Goal: Communication & Community: Answer question/provide support

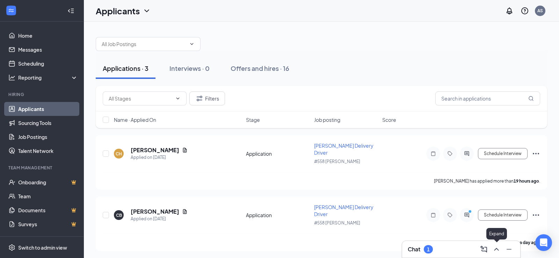
click at [493, 248] on icon "ChevronUp" at bounding box center [497, 249] width 8 height 8
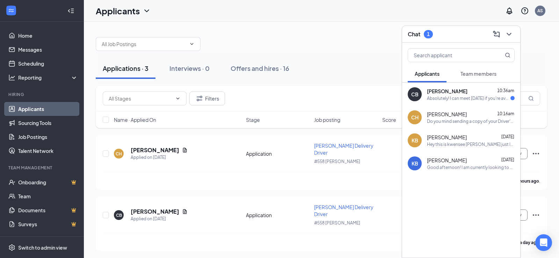
click at [459, 99] on div "Absolutely! I can meet [DATE] if you're available." at bounding box center [469, 98] width 84 height 6
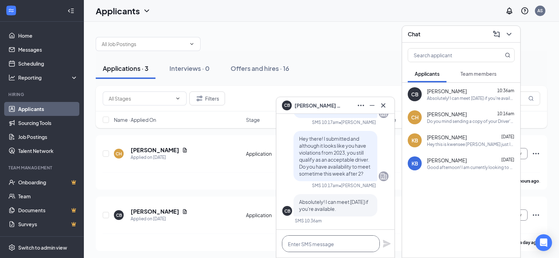
click at [313, 244] on textarea at bounding box center [331, 244] width 98 height 17
type textarea "Thats fine, I'll be here until about 4"
click at [386, 245] on icon "Plane" at bounding box center [387, 244] width 8 height 8
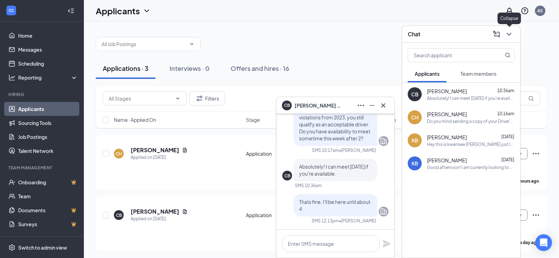
click at [508, 39] on button at bounding box center [509, 34] width 11 height 11
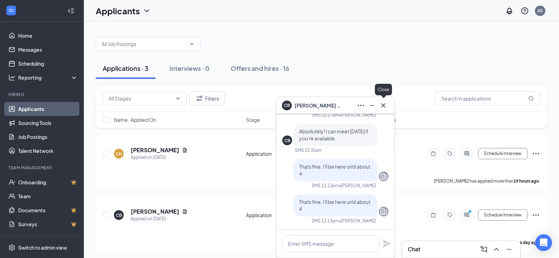
click at [381, 108] on icon "Cross" at bounding box center [383, 105] width 8 height 8
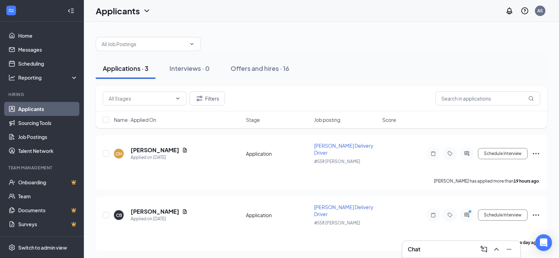
click at [332, 67] on div "Applications · 3 Interviews · 0 Offers and hires · 16" at bounding box center [322, 68] width 452 height 21
click at [495, 250] on icon "ChevronUp" at bounding box center [496, 249] width 5 height 3
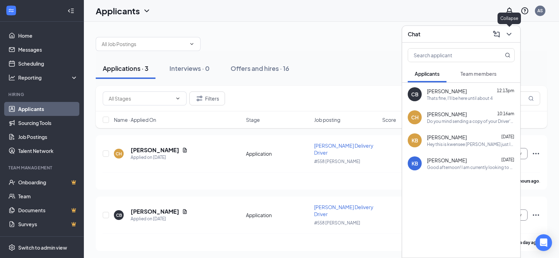
click at [508, 34] on icon "ChevronDown" at bounding box center [509, 34] width 5 height 3
